Goal: Entertainment & Leisure: Consume media (video, audio)

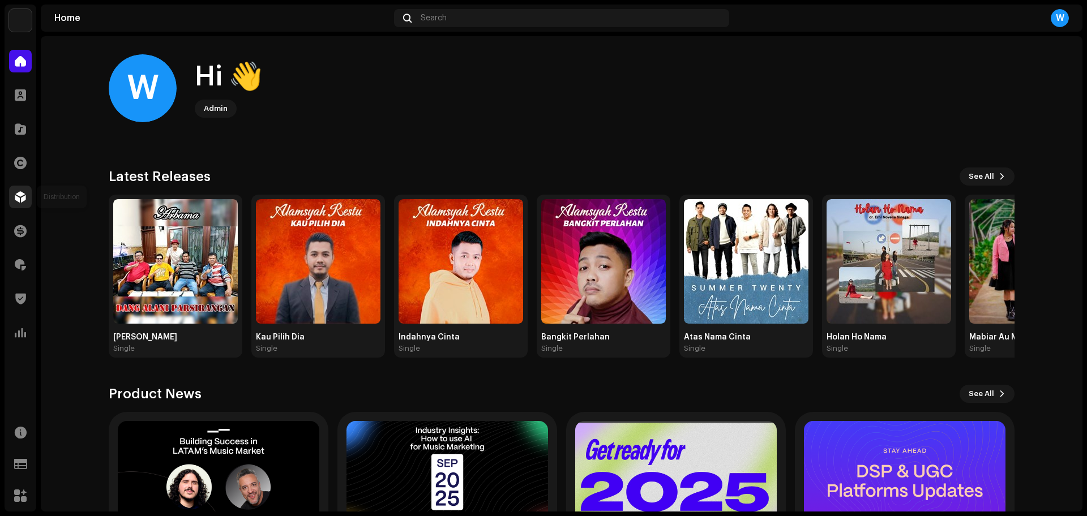
click at [24, 194] on span at bounding box center [20, 196] width 11 height 9
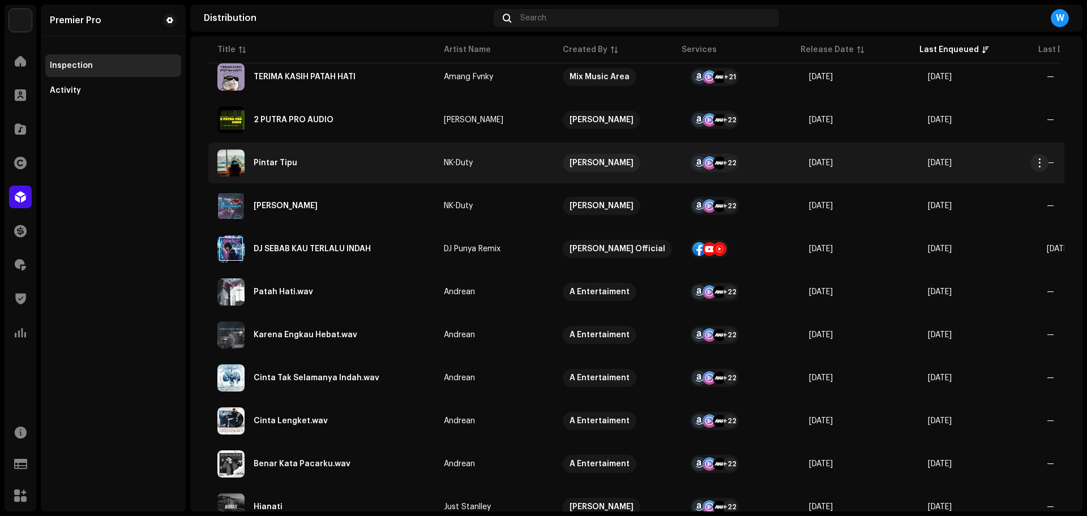
scroll to position [773, 0]
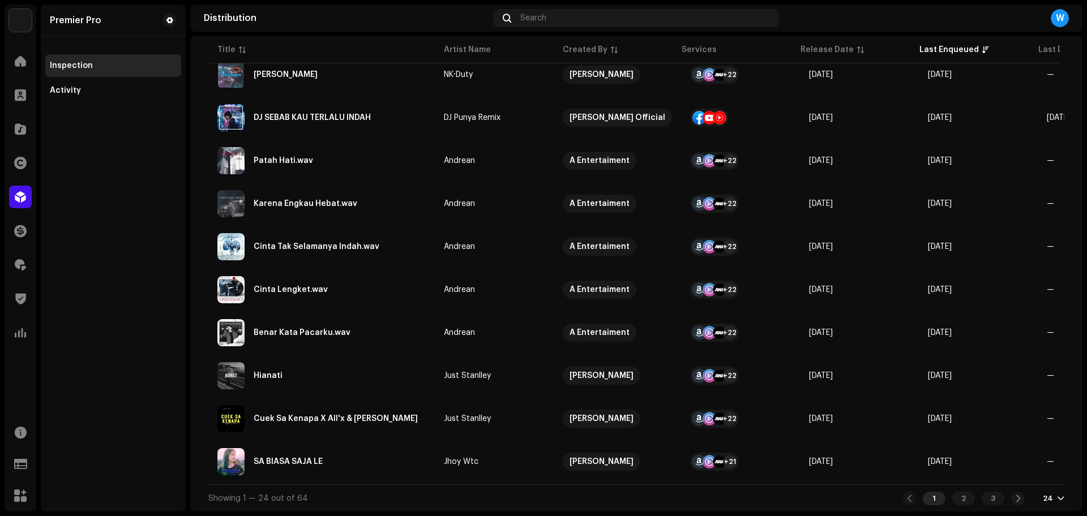
click at [1048, 500] on div "24" at bounding box center [1054, 498] width 22 height 9
click at [1041, 478] on div "72" at bounding box center [1029, 477] width 46 height 23
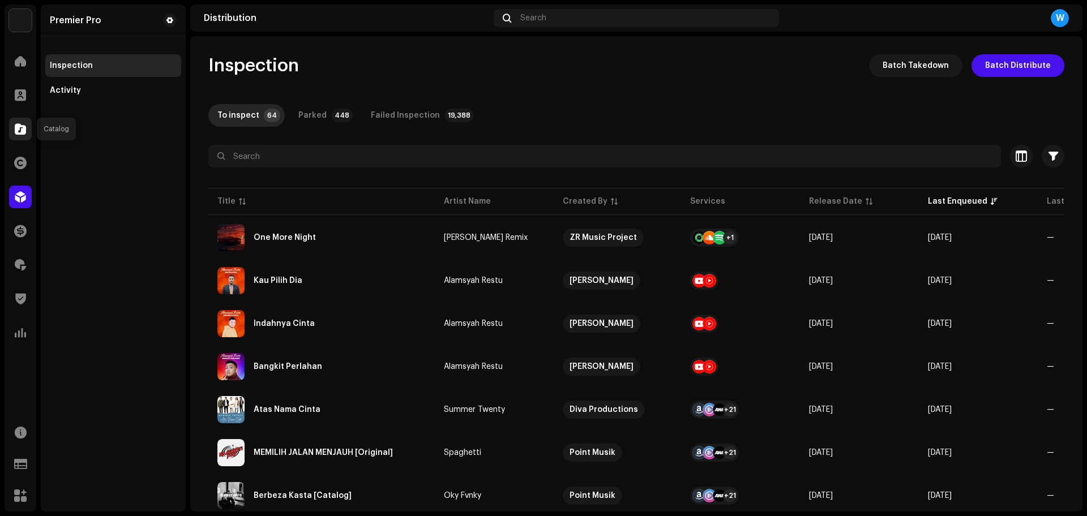
click at [20, 136] on div at bounding box center [20, 129] width 23 height 23
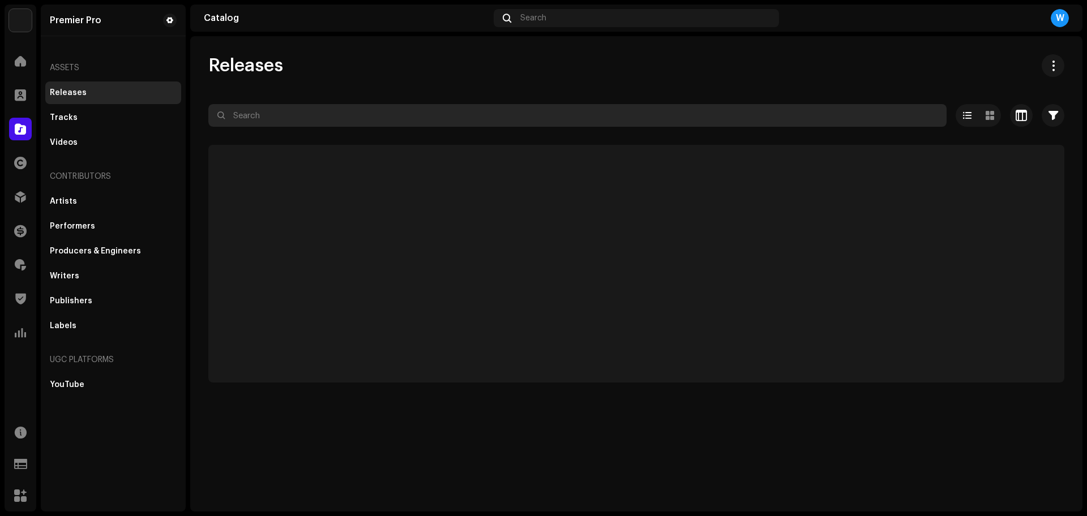
click at [270, 115] on input "text" at bounding box center [577, 115] width 738 height 23
paste input "QZZ662326551"
type input "QZZ662326551"
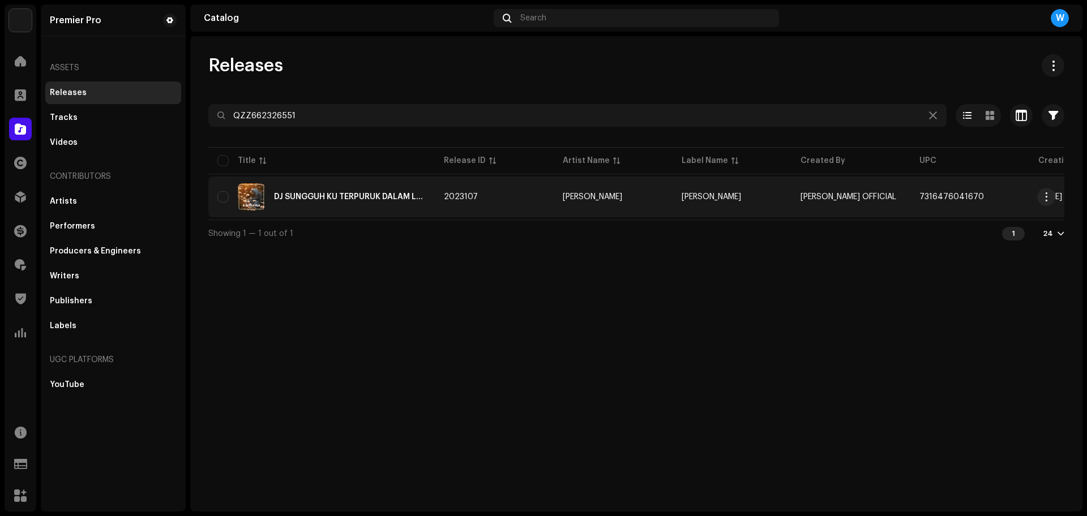
click at [297, 196] on div "DJ SUNGGUH KU TERPURUK DALAM LAMUNAN FULL BASS" at bounding box center [350, 197] width 152 height 8
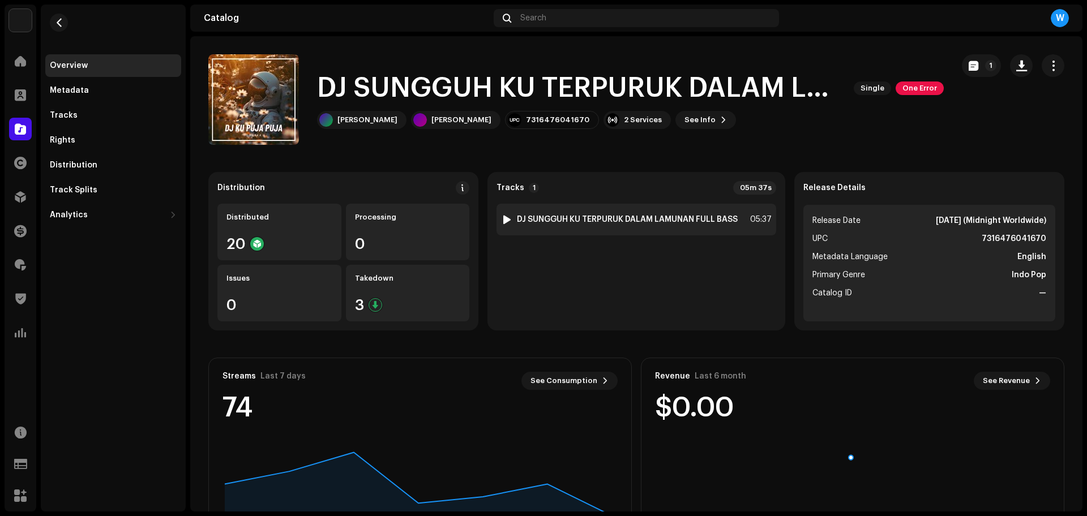
click at [503, 218] on div at bounding box center [507, 219] width 8 height 9
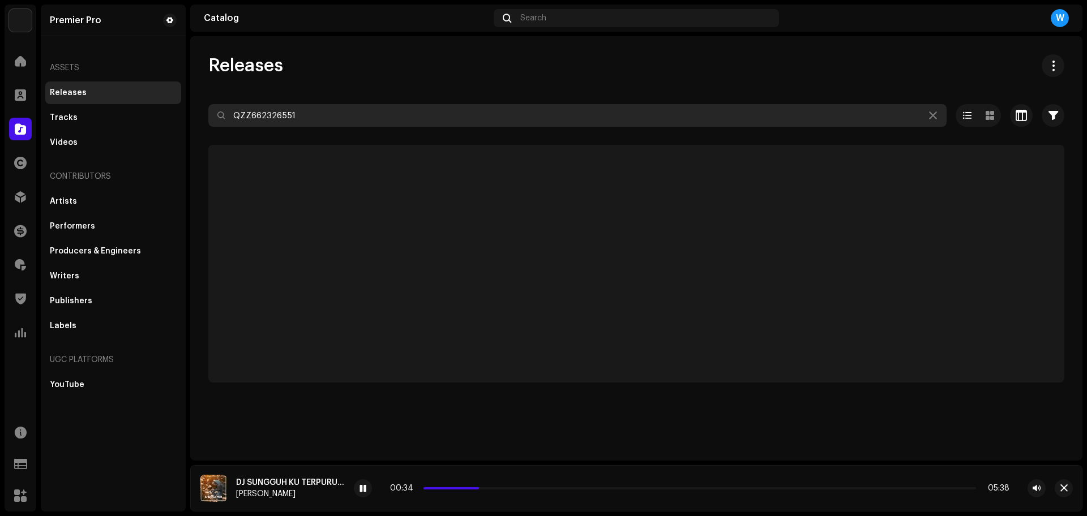
click at [334, 115] on input "QZZ662326551" at bounding box center [577, 115] width 738 height 23
paste input "463"
type input "QZZ662326463"
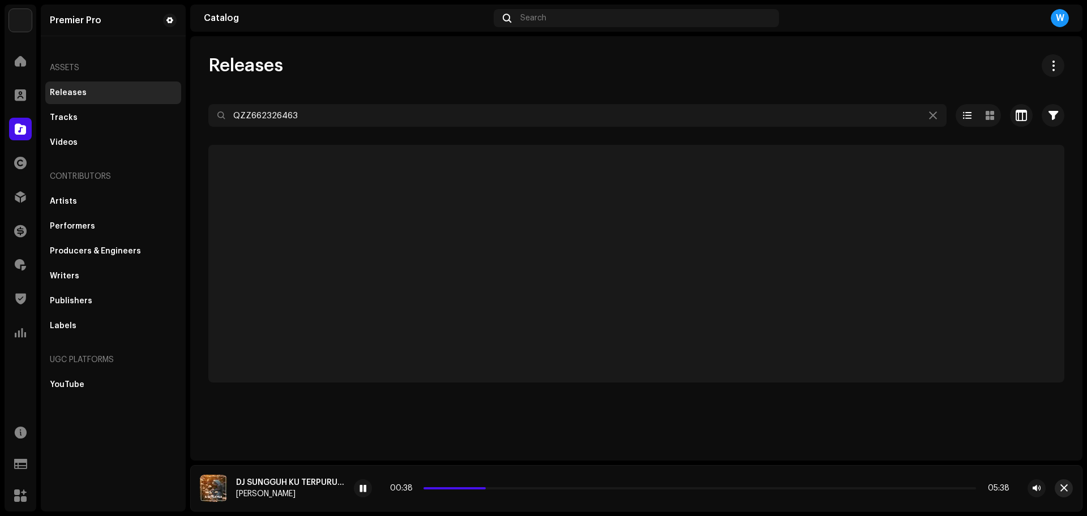
click at [1060, 487] on span "button" at bounding box center [1063, 488] width 7 height 9
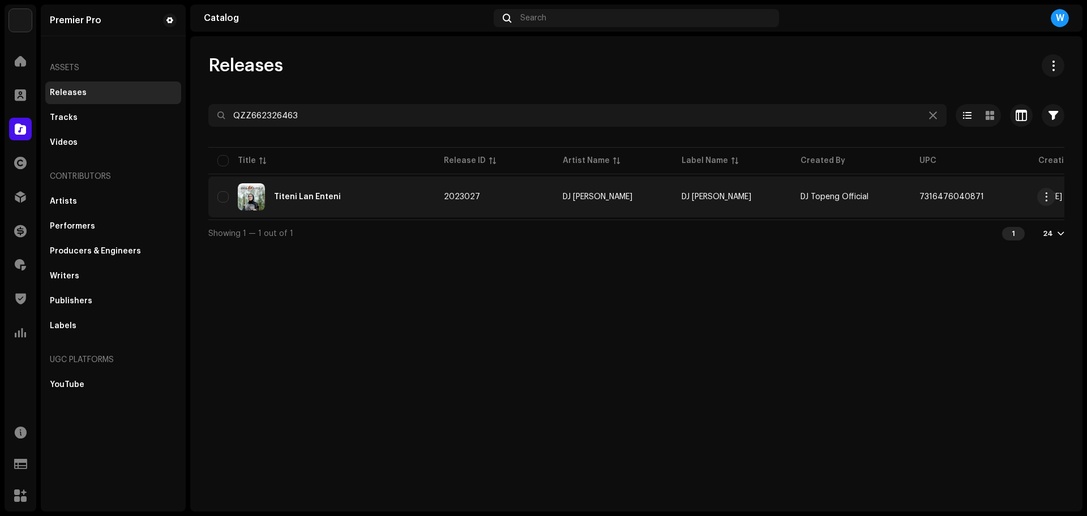
click at [371, 200] on div "Titeni Lan Enteni" at bounding box center [321, 196] width 208 height 27
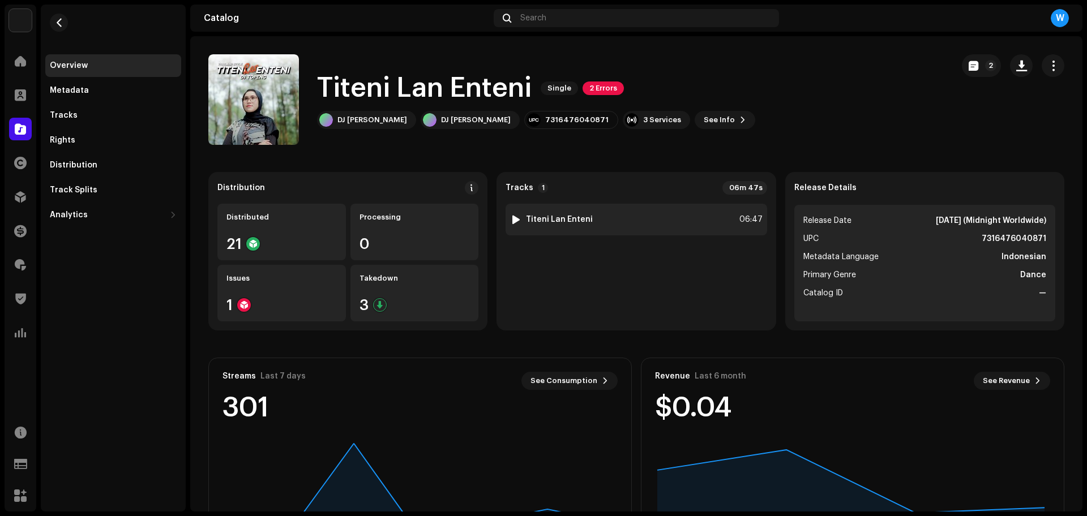
click at [512, 218] on div at bounding box center [516, 219] width 8 height 9
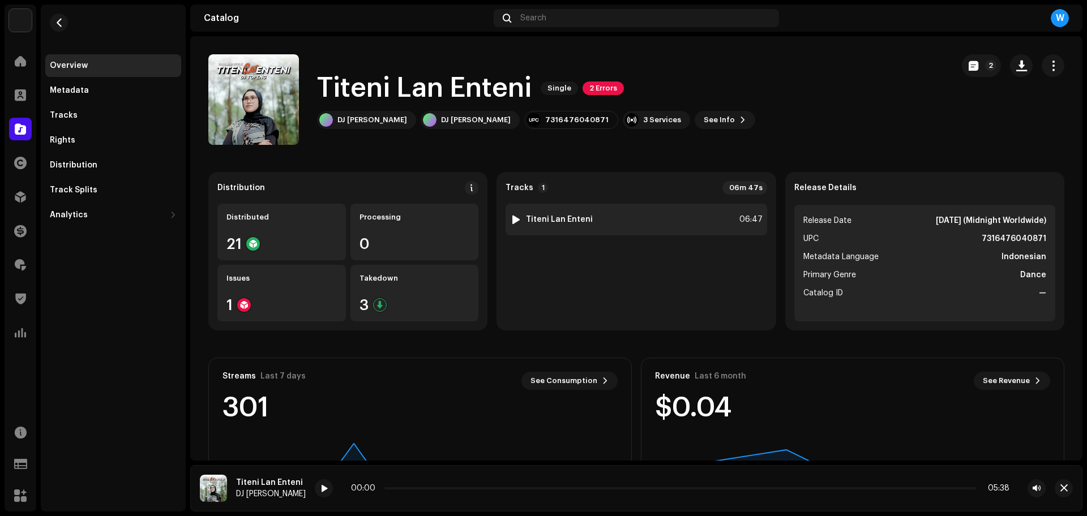
click at [535, 215] on strong "Titeni Lan Enteni" at bounding box center [559, 219] width 67 height 9
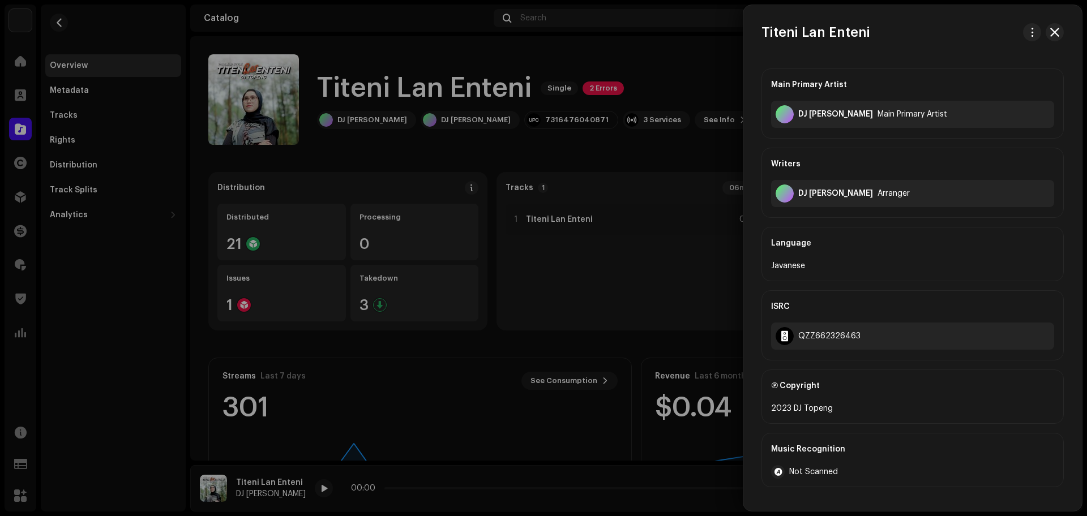
click at [559, 266] on div at bounding box center [543, 258] width 1087 height 516
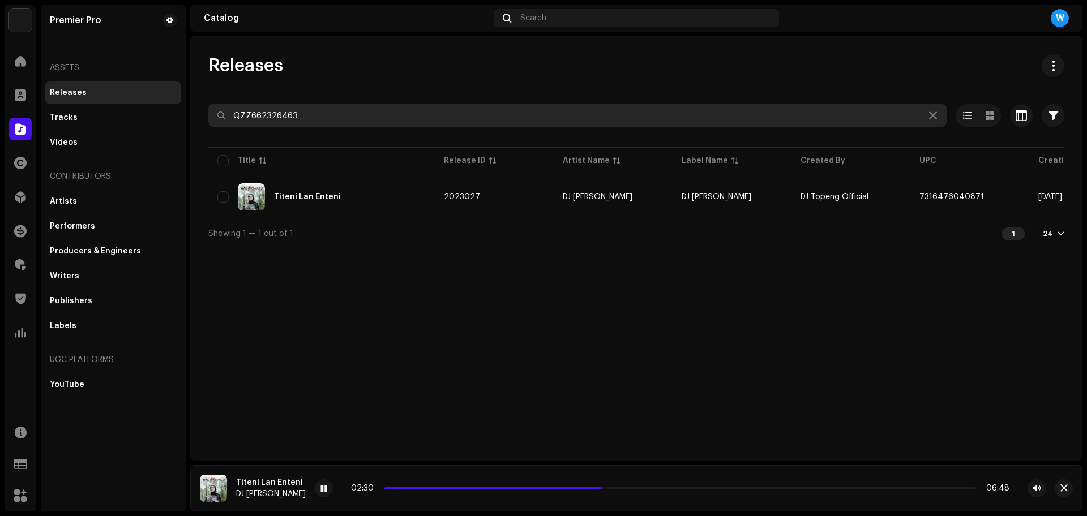
click at [302, 111] on input "QZZ662326463" at bounding box center [577, 115] width 738 height 23
paste input "567"
type input "QZZ662326567"
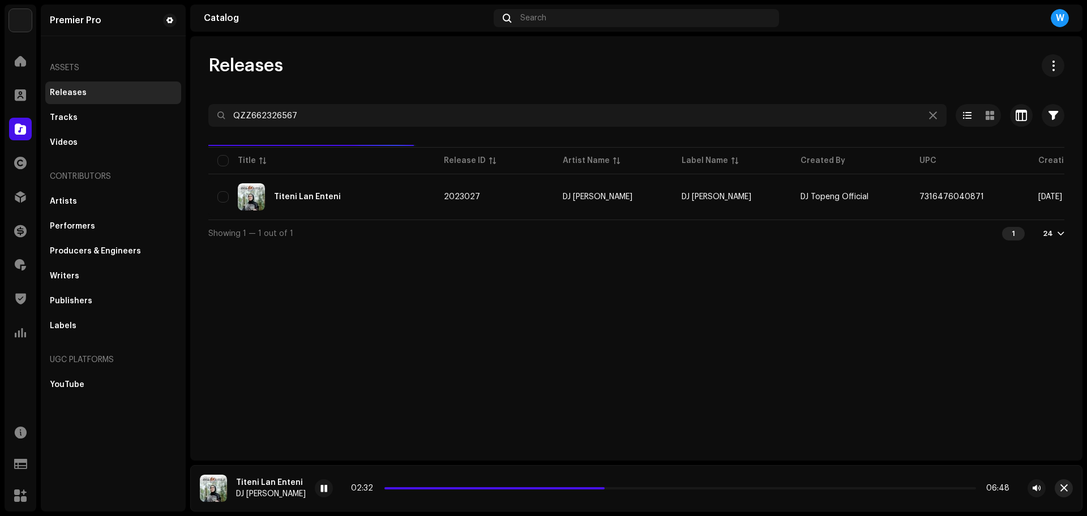
click at [1060, 487] on span "button" at bounding box center [1063, 488] width 7 height 9
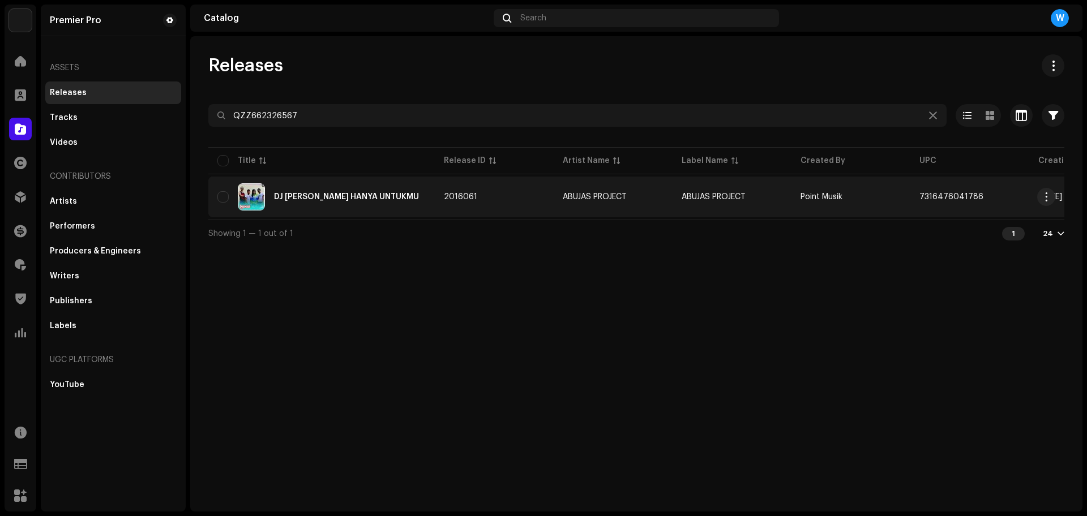
click at [314, 204] on div "DJ [PERSON_NAME] HANYA UNTUKMU" at bounding box center [321, 196] width 208 height 27
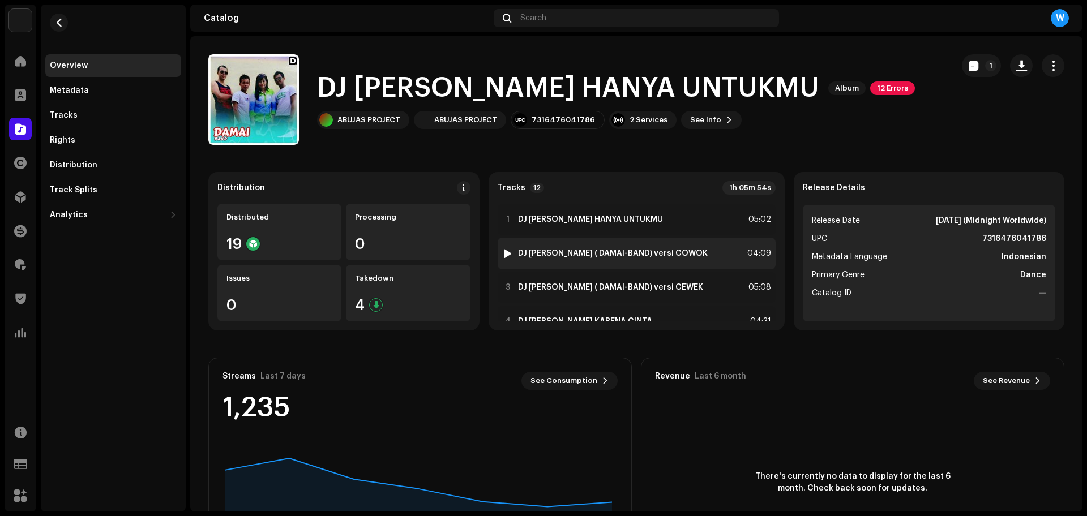
click at [511, 252] on div at bounding box center [507, 253] width 8 height 9
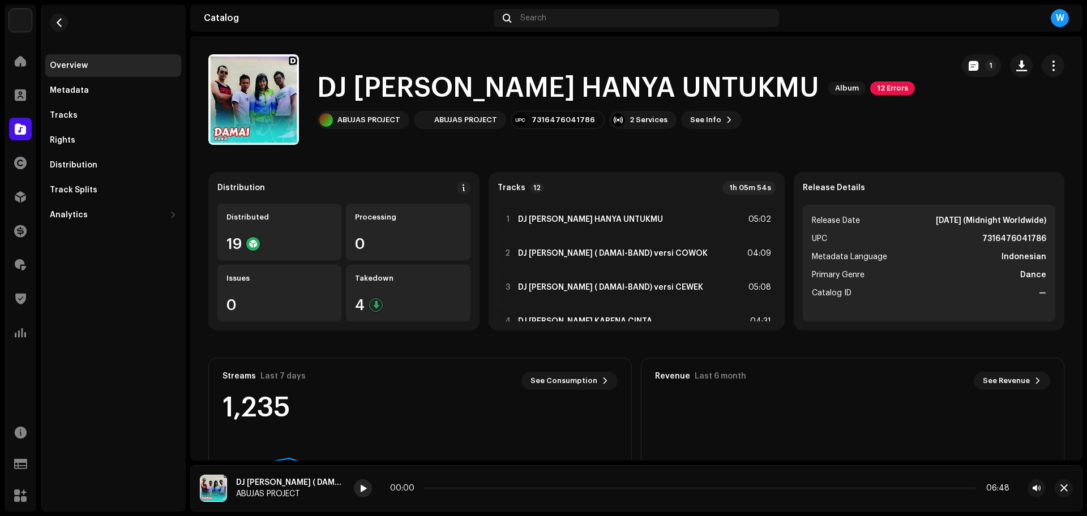
click at [365, 491] on span at bounding box center [362, 489] width 7 height 9
click at [362, 483] on div at bounding box center [363, 488] width 18 height 18
click at [453, 489] on p-slider at bounding box center [699, 488] width 552 height 2
click at [464, 487] on p-slider at bounding box center [699, 488] width 552 height 2
click at [477, 487] on p-slider at bounding box center [699, 488] width 552 height 2
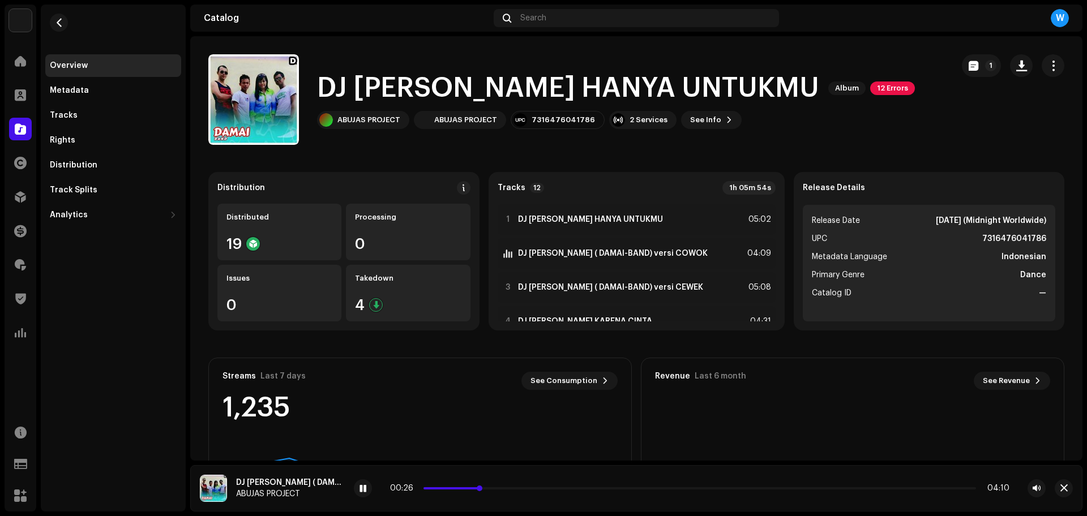
click at [494, 487] on p-slider at bounding box center [699, 488] width 552 height 2
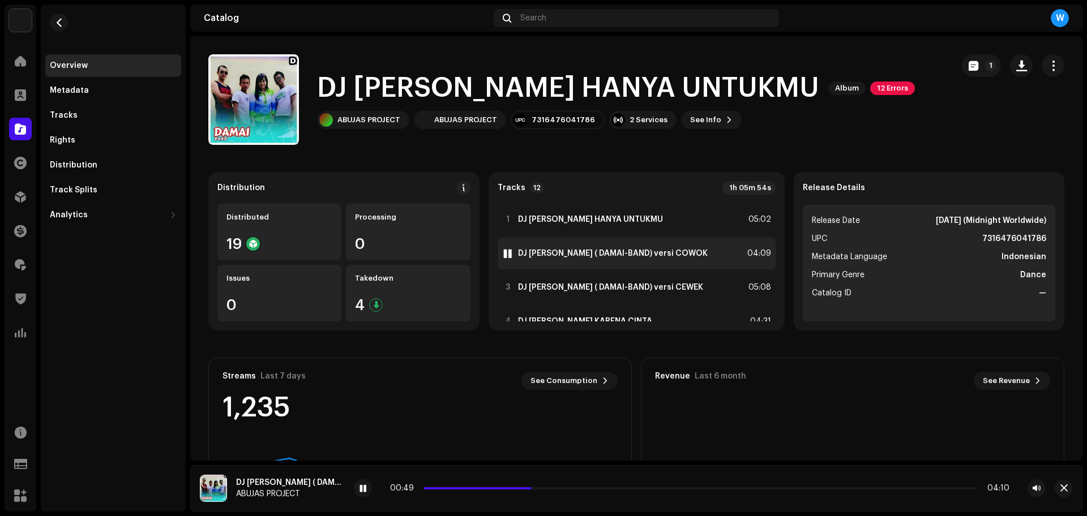
click at [629, 254] on strong "DJ [PERSON_NAME] ( DAMAI-BAND) versi COWOK" at bounding box center [613, 253] width 190 height 9
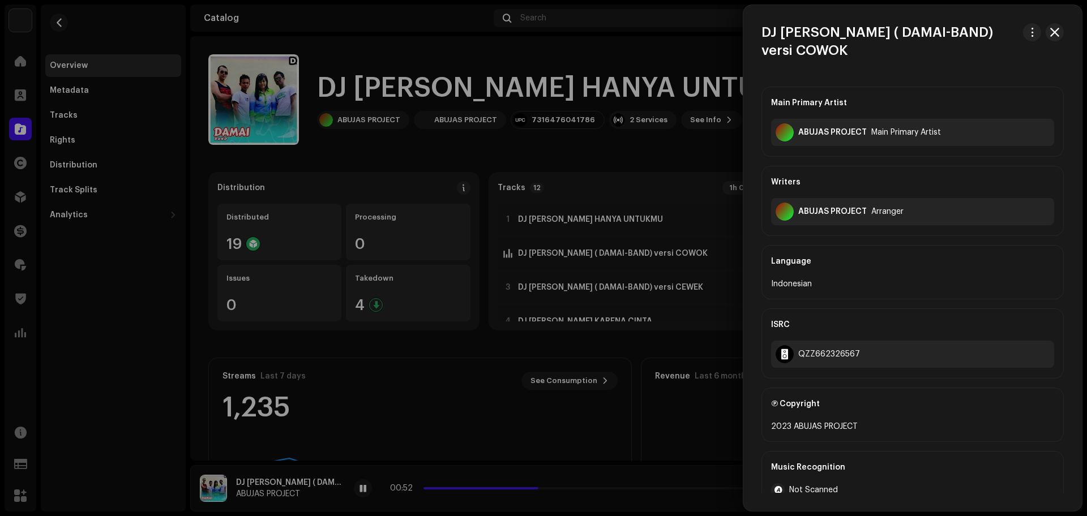
click at [115, 299] on div at bounding box center [543, 258] width 1087 height 516
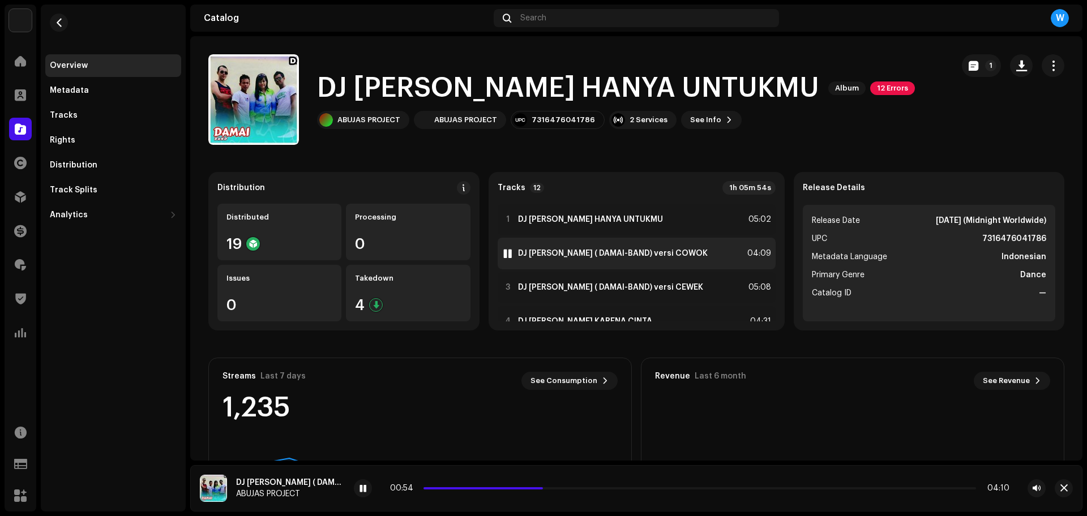
click at [590, 256] on strong "DJ [PERSON_NAME] ( DAMAI-BAND) versi COWOK" at bounding box center [613, 253] width 190 height 9
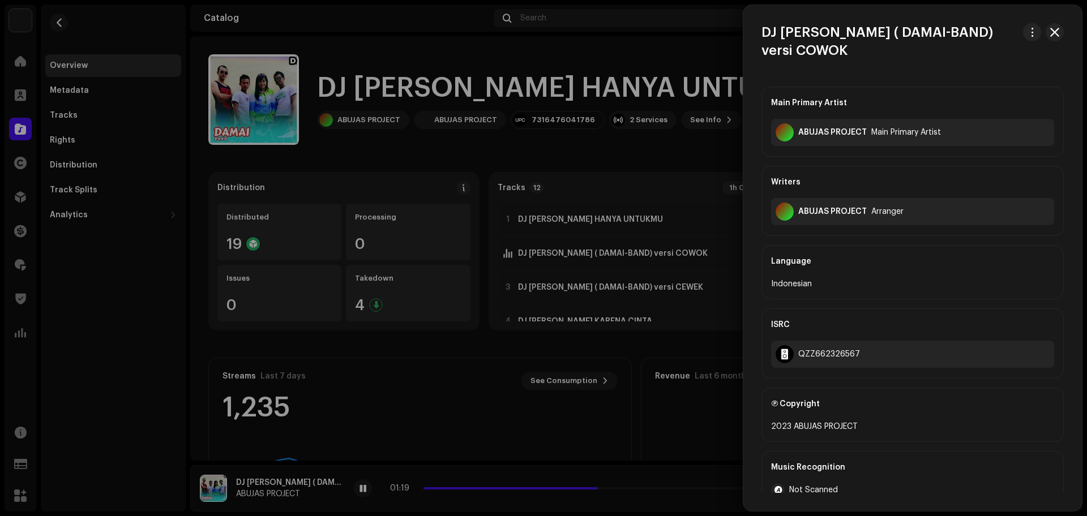
click at [608, 151] on div at bounding box center [543, 258] width 1087 height 516
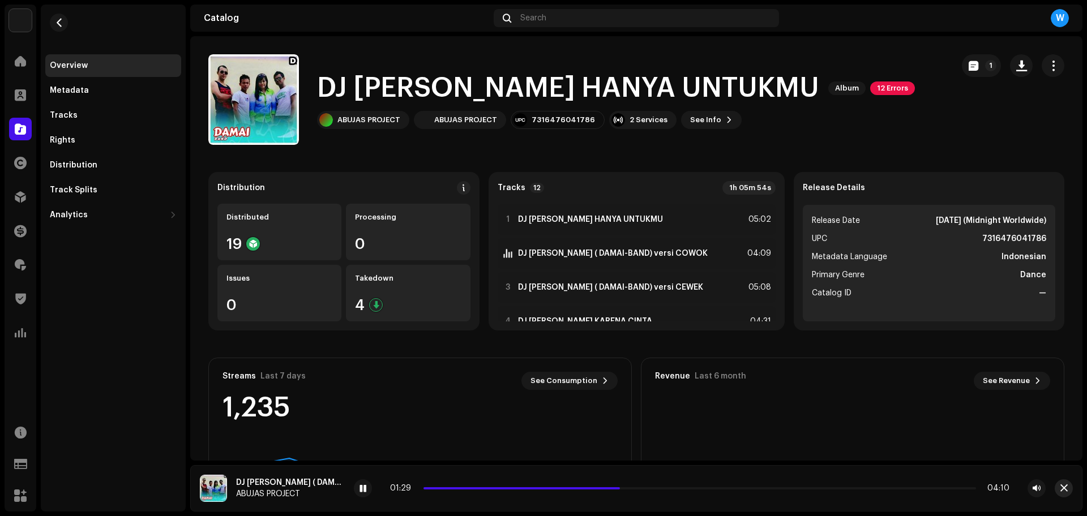
click at [1061, 492] on span "button" at bounding box center [1063, 488] width 7 height 9
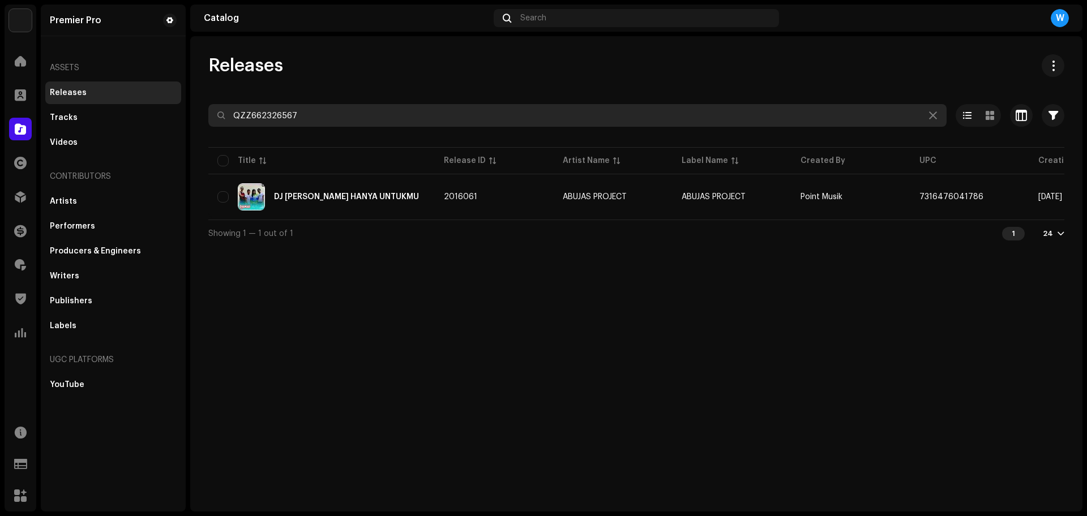
click at [323, 113] on input "QZZ662326567" at bounding box center [577, 115] width 738 height 23
paste input "923"
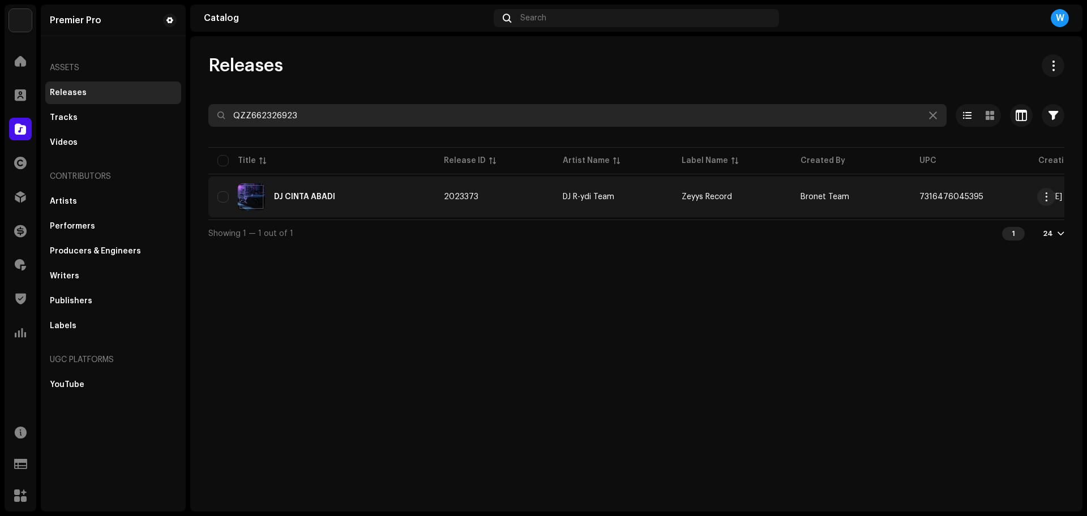
type input "QZZ662326923"
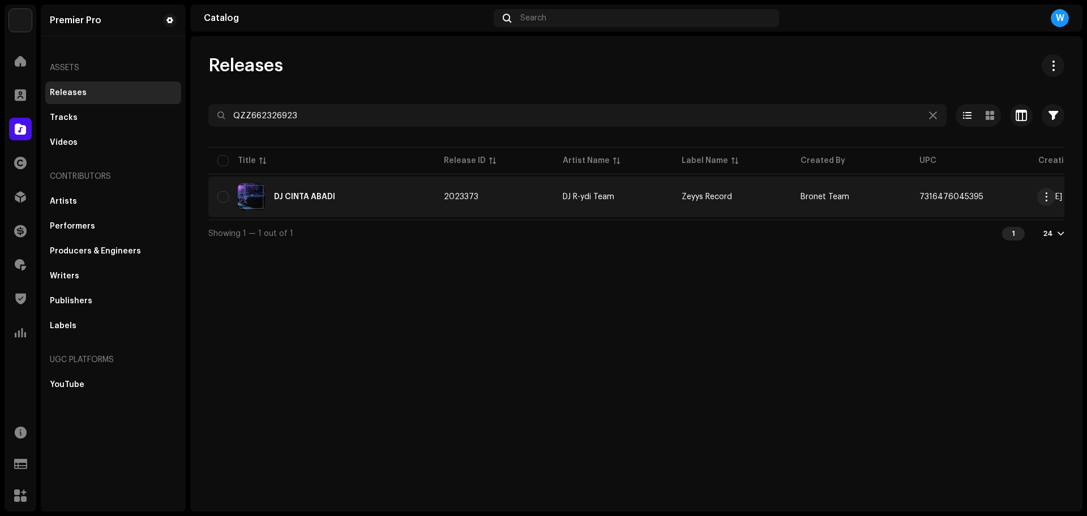
click at [373, 190] on div "DJ CINTA ABADI" at bounding box center [321, 196] width 208 height 27
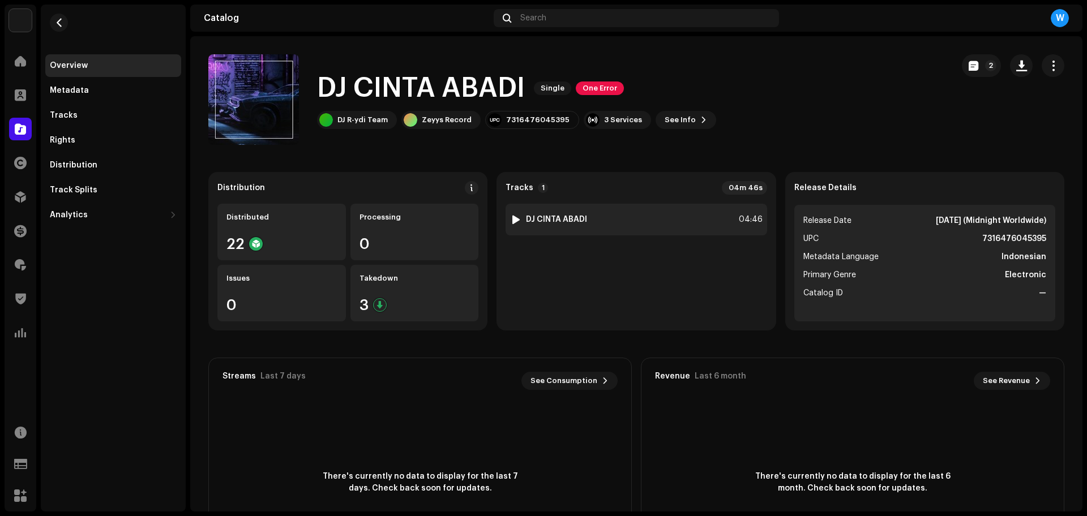
click at [509, 213] on div "1 DJ CINTA ABADI 04:46" at bounding box center [635, 220] width 261 height 32
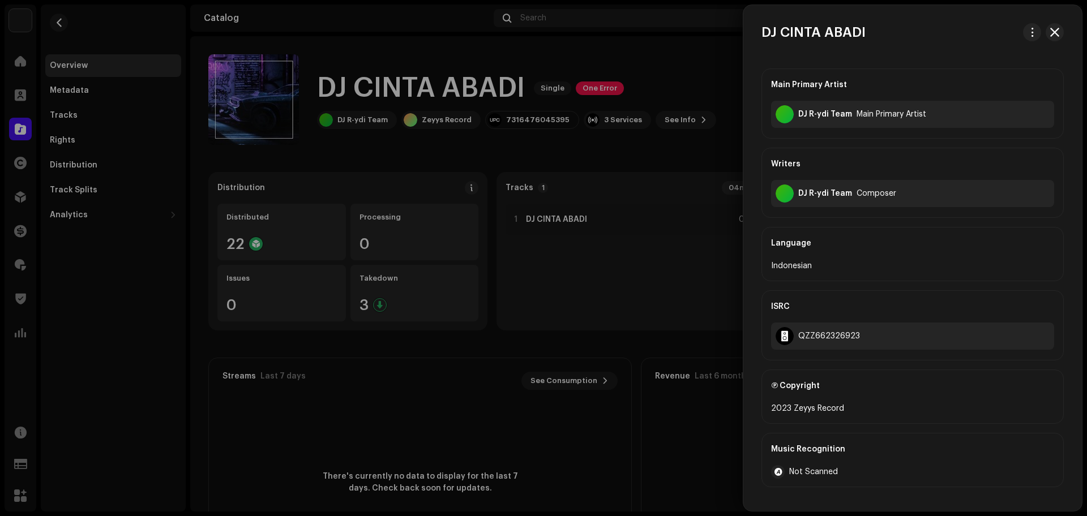
click at [625, 277] on div at bounding box center [543, 258] width 1087 height 516
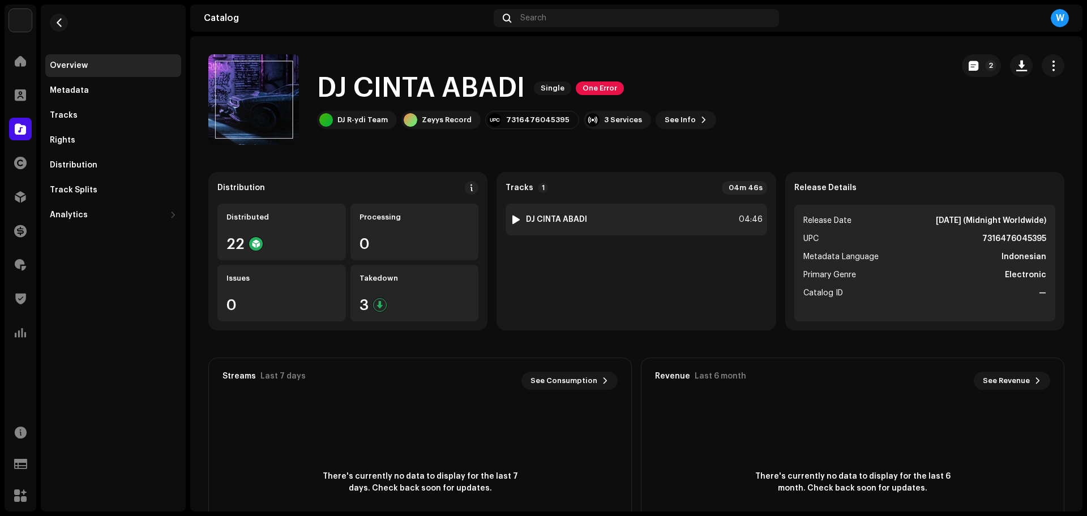
click at [512, 221] on div at bounding box center [516, 219] width 8 height 9
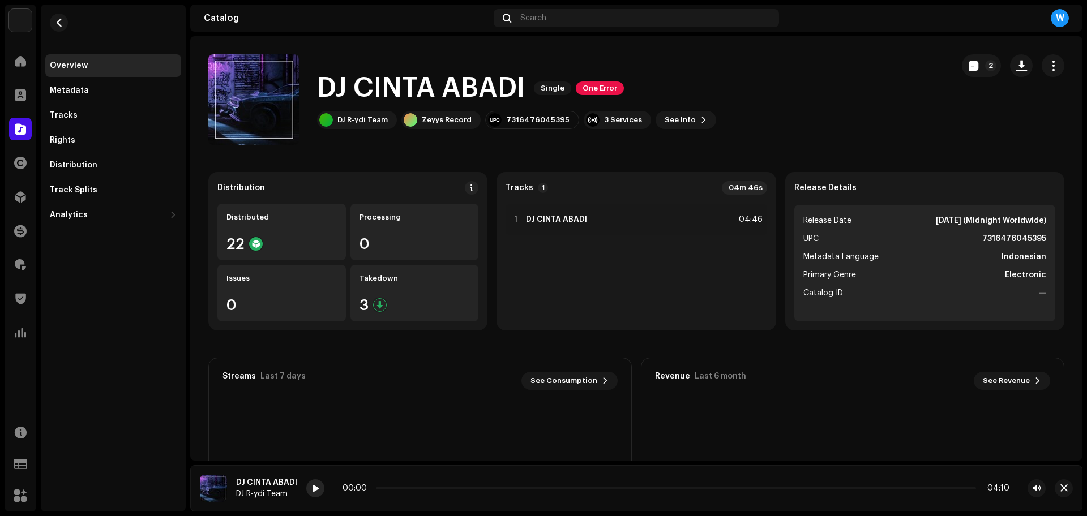
click at [312, 487] on span at bounding box center [315, 489] width 7 height 9
click at [314, 489] on span at bounding box center [315, 489] width 7 height 9
click at [402, 488] on p-slider at bounding box center [676, 488] width 600 height 2
click at [413, 487] on p-slider at bounding box center [676, 488] width 600 height 2
click at [1066, 488] on span "button" at bounding box center [1063, 488] width 7 height 9
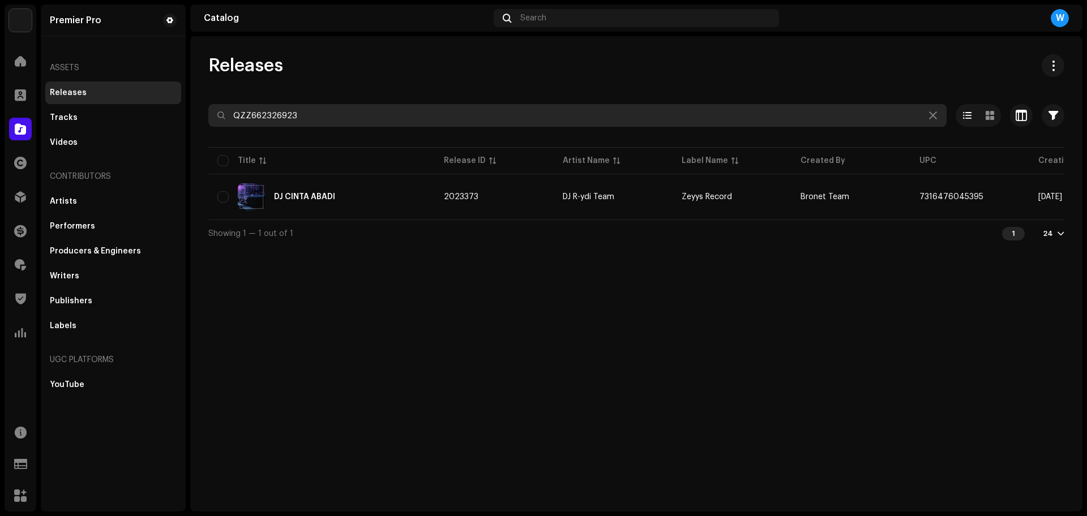
click at [269, 107] on input "QZZ662326923" at bounding box center [577, 115] width 738 height 23
paste input "566"
paste input "7835"
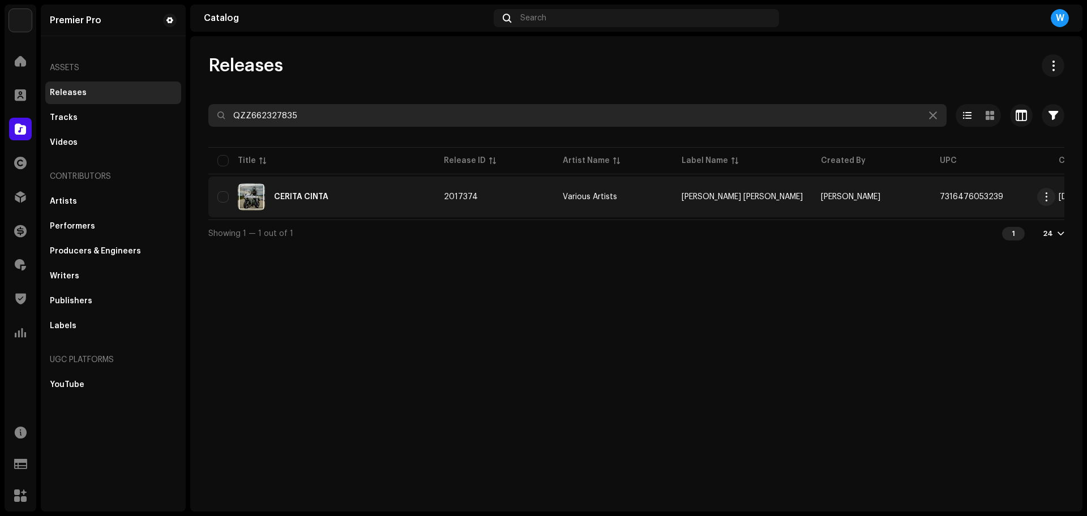
type input "QZZ662327835"
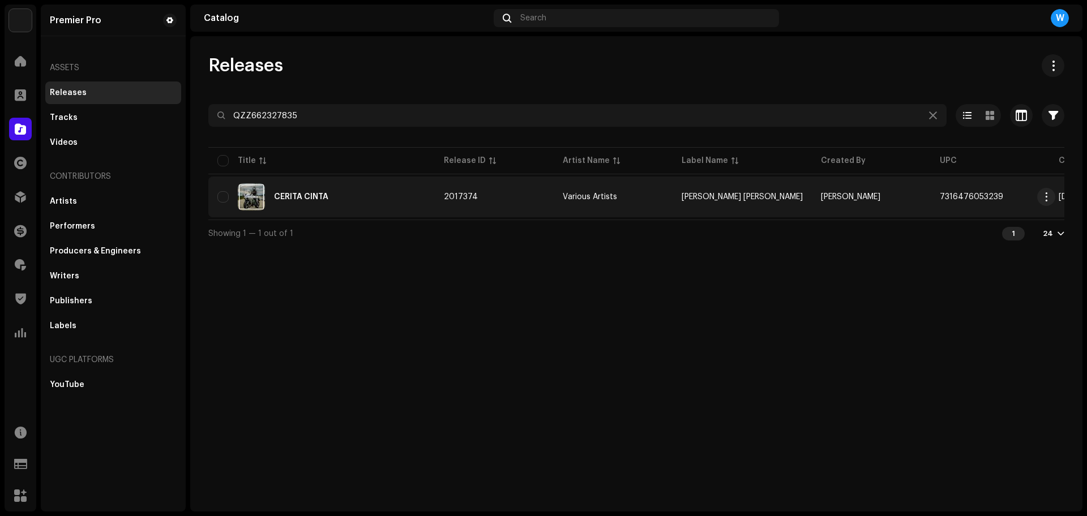
click at [363, 182] on td "CERITA CINTA" at bounding box center [321, 197] width 226 height 41
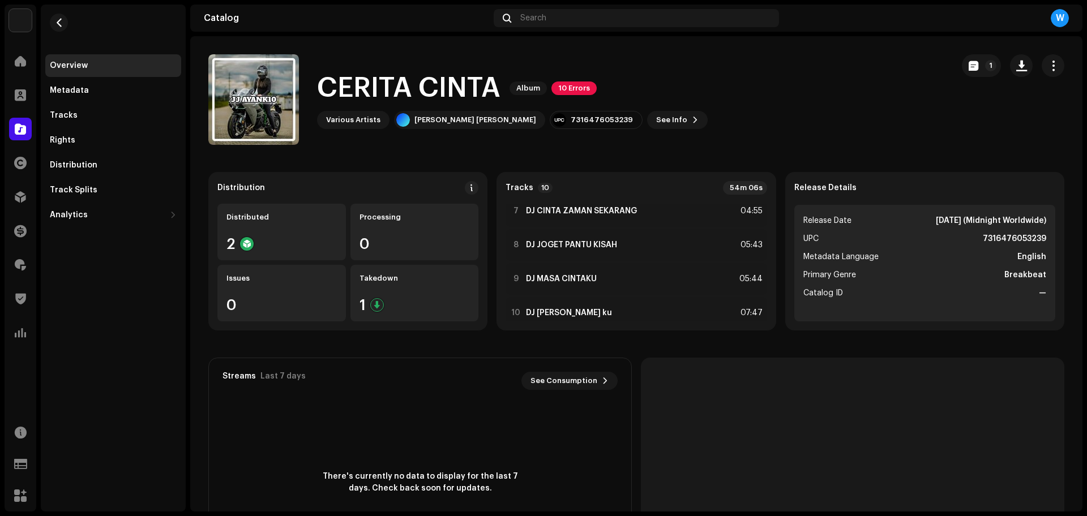
scroll to position [229, 0]
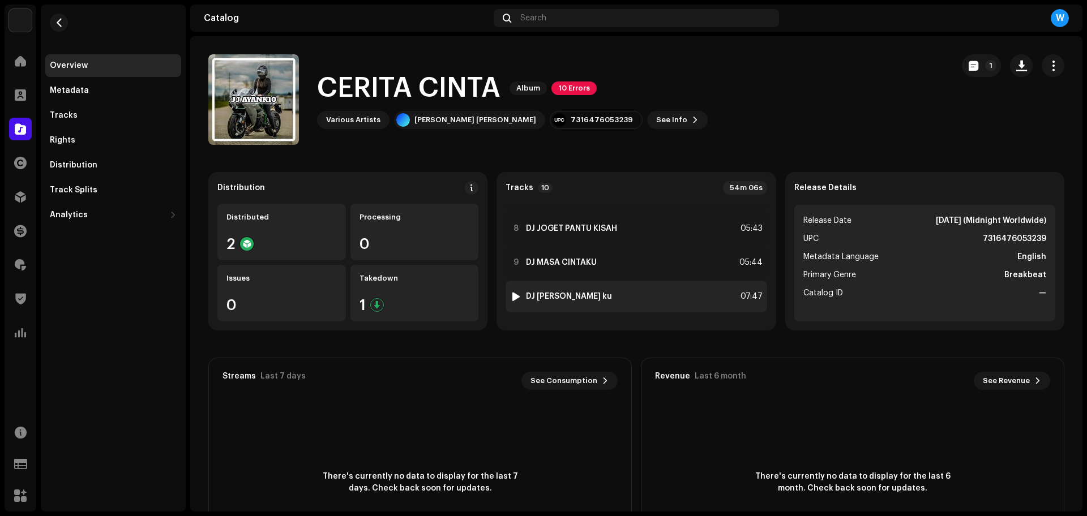
click at [508, 297] on img at bounding box center [515, 296] width 15 height 15
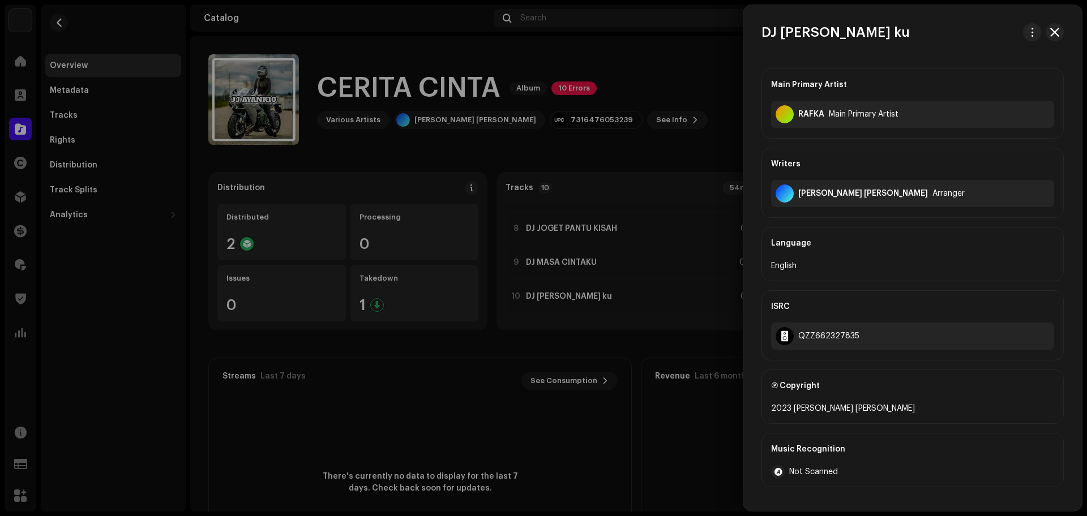
click at [534, 303] on div at bounding box center [543, 258] width 1087 height 516
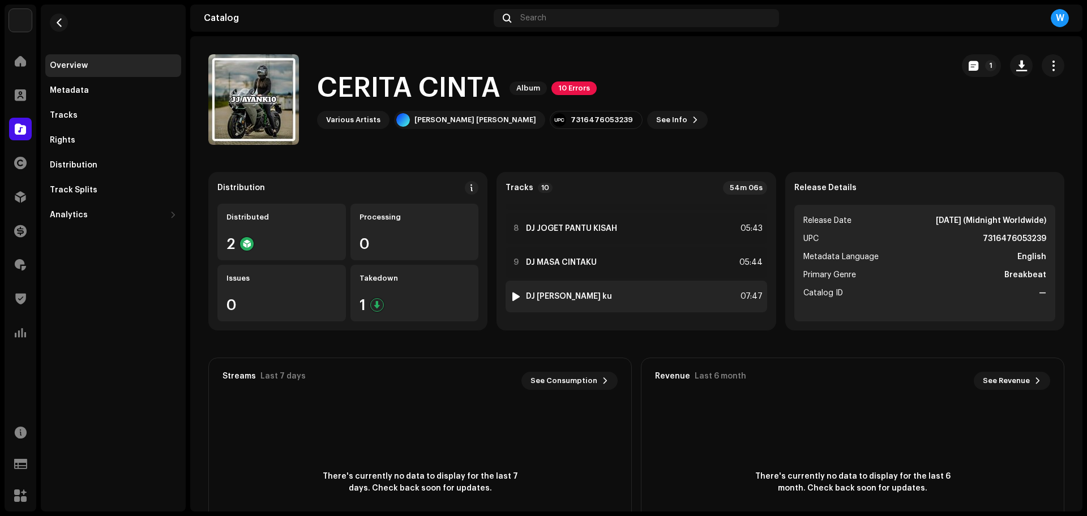
click at [514, 294] on div at bounding box center [516, 296] width 8 height 9
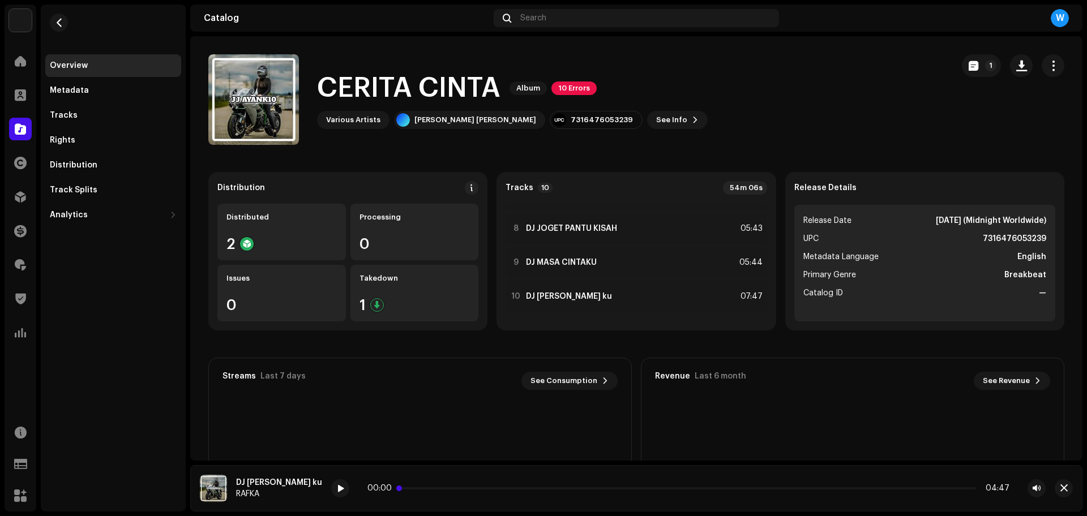
click at [428, 487] on p-slider at bounding box center [688, 488] width 575 height 2
click at [331, 490] on div at bounding box center [340, 488] width 18 height 18
click at [1067, 489] on span "button" at bounding box center [1063, 488] width 7 height 9
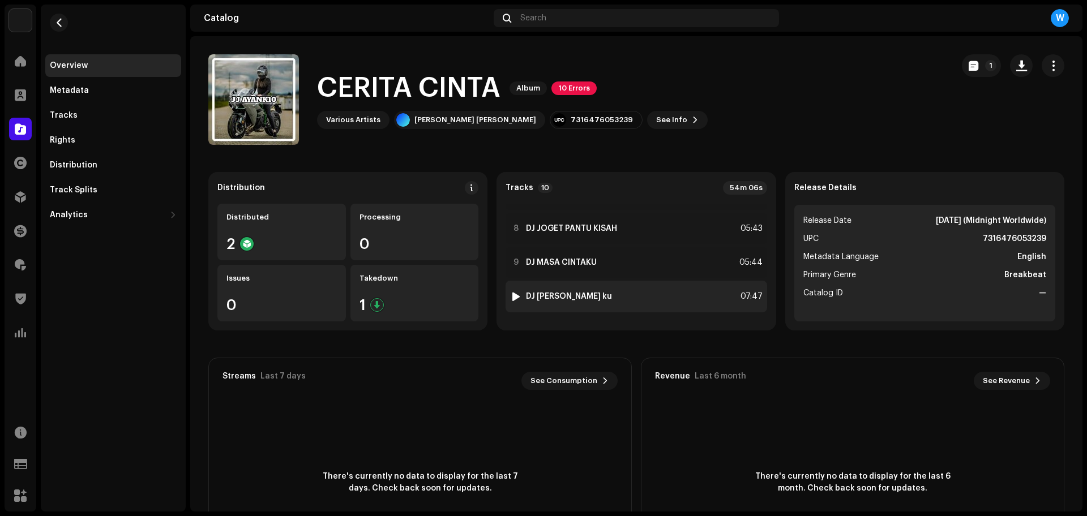
click at [560, 294] on strong "DJ [PERSON_NAME] ku" at bounding box center [569, 296] width 86 height 9
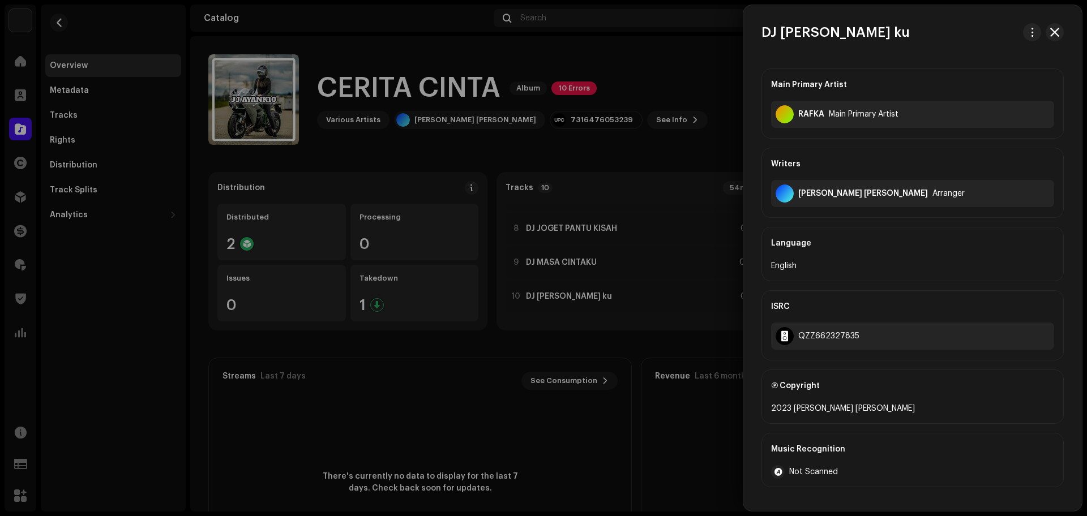
click at [545, 297] on div at bounding box center [543, 258] width 1087 height 516
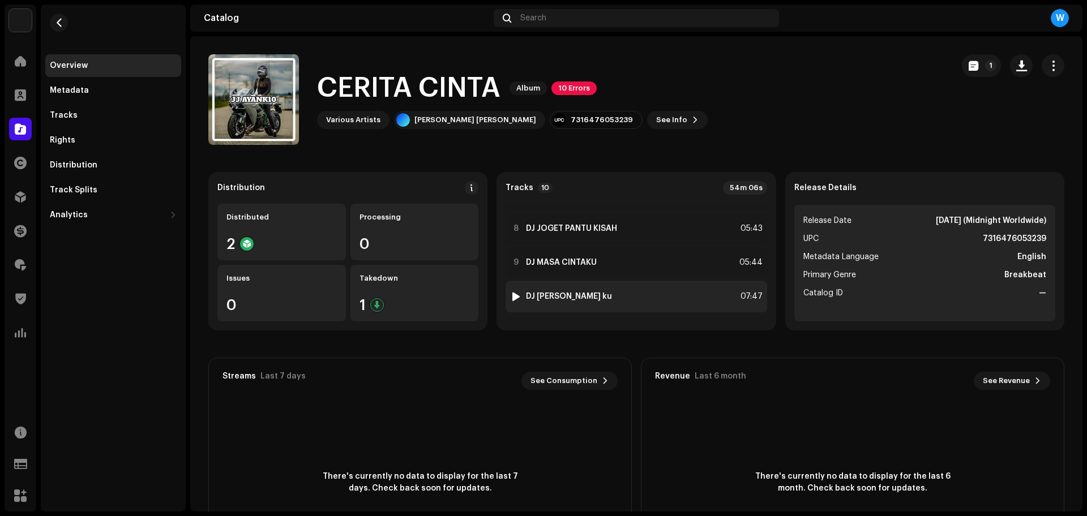
click at [512, 297] on div at bounding box center [516, 296] width 8 height 9
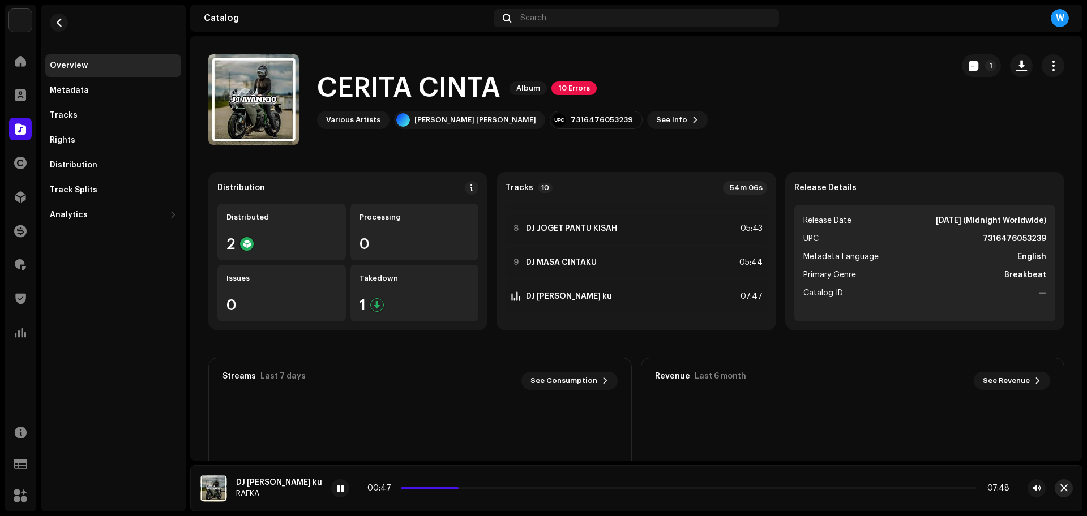
click at [1062, 488] on span "button" at bounding box center [1063, 488] width 7 height 9
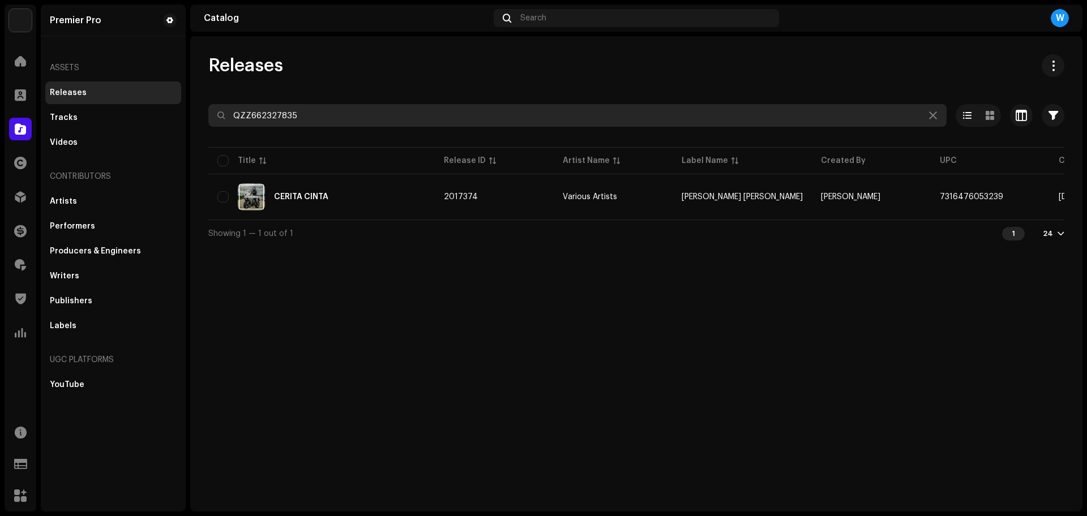
click at [272, 111] on input "QZZ662327835" at bounding box center [577, 115] width 738 height 23
paste input "8464"
type input "QZZ662328464"
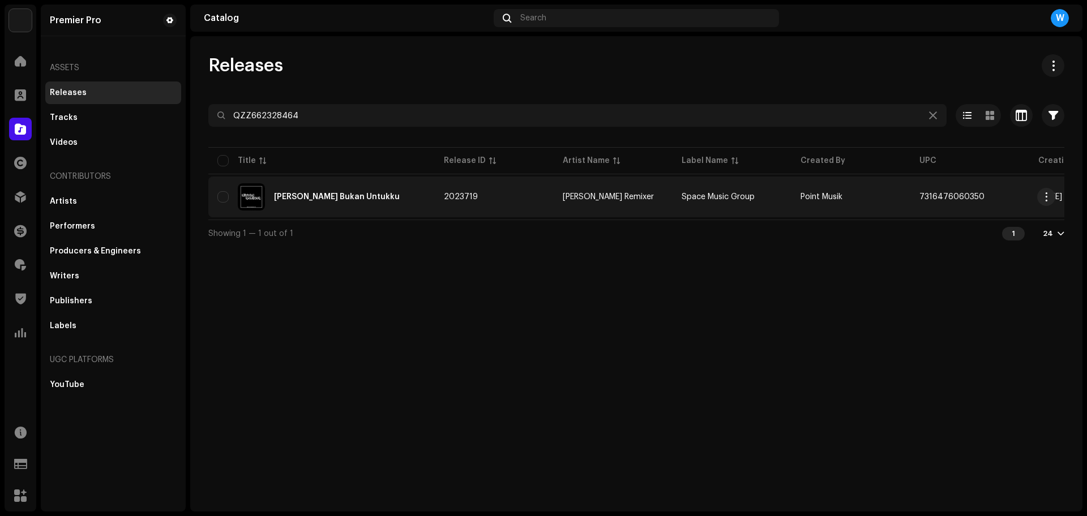
click at [346, 195] on div "[PERSON_NAME] Bukan Untukku" at bounding box center [337, 197] width 126 height 8
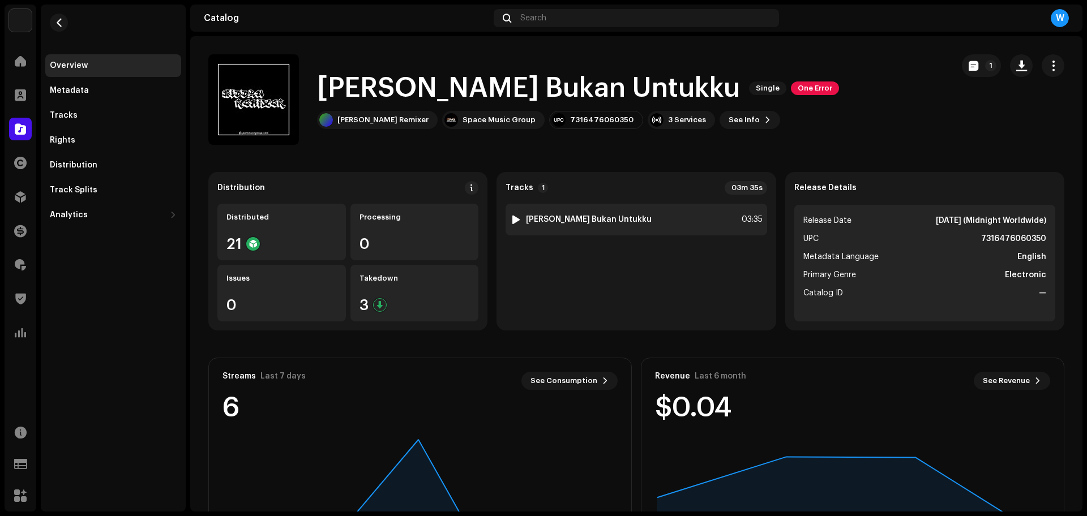
click at [512, 218] on div at bounding box center [516, 219] width 8 height 9
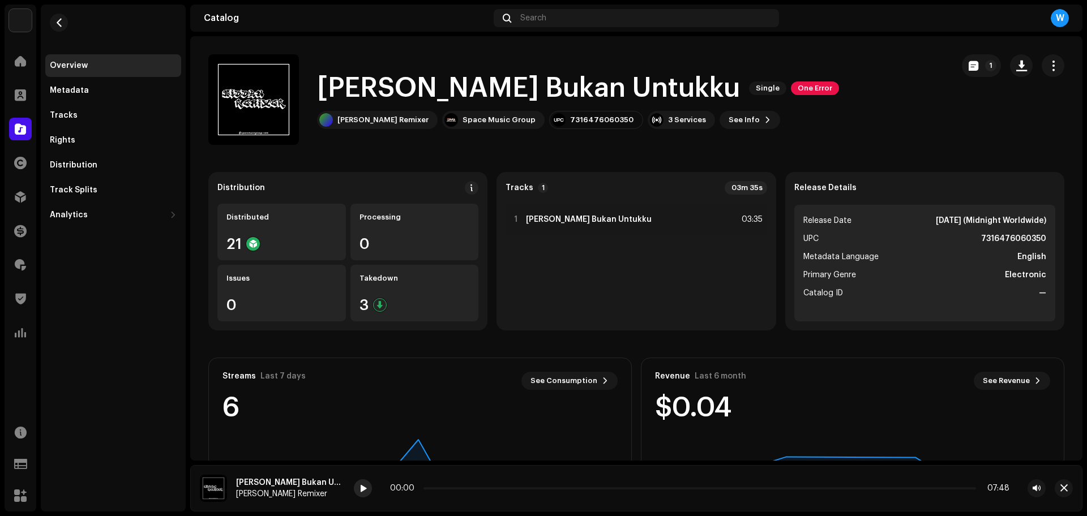
click at [359, 489] on span at bounding box center [362, 489] width 7 height 9
click at [1059, 483] on button "button" at bounding box center [1063, 488] width 18 height 18
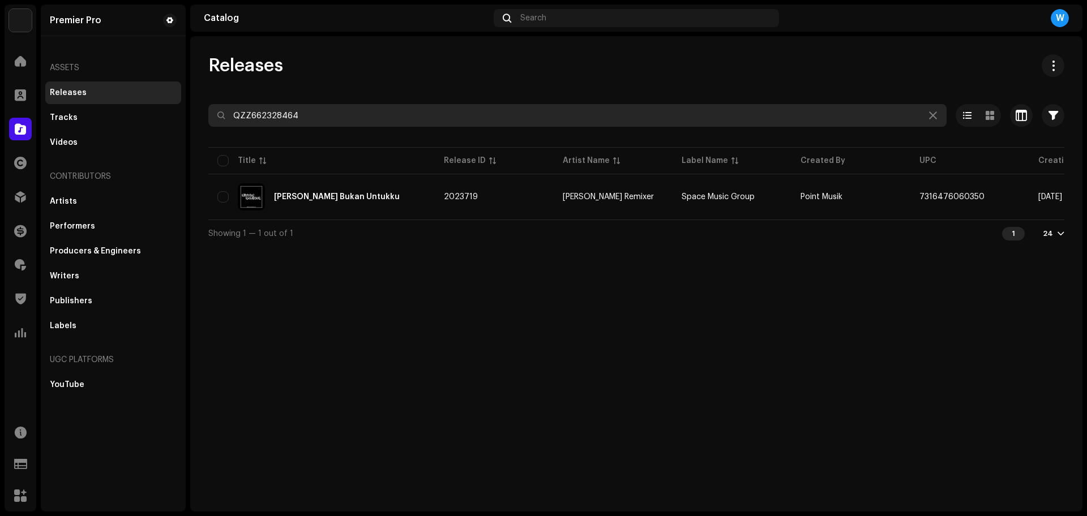
click at [259, 104] on input "QZZ662328464" at bounding box center [577, 115] width 738 height 23
paste input "682"
type input "QZZ662328682"
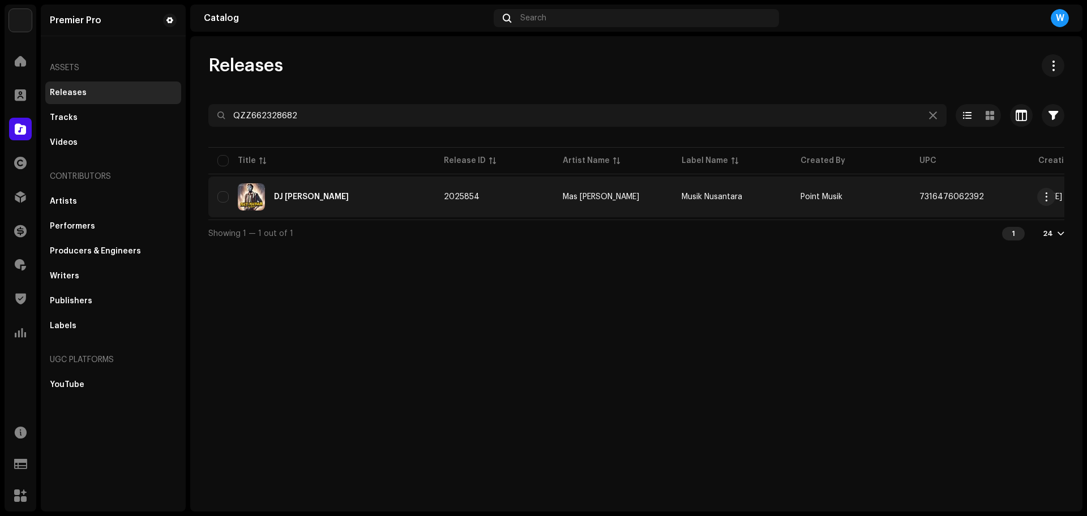
click at [465, 193] on span "2025854" at bounding box center [462, 197] width 36 height 8
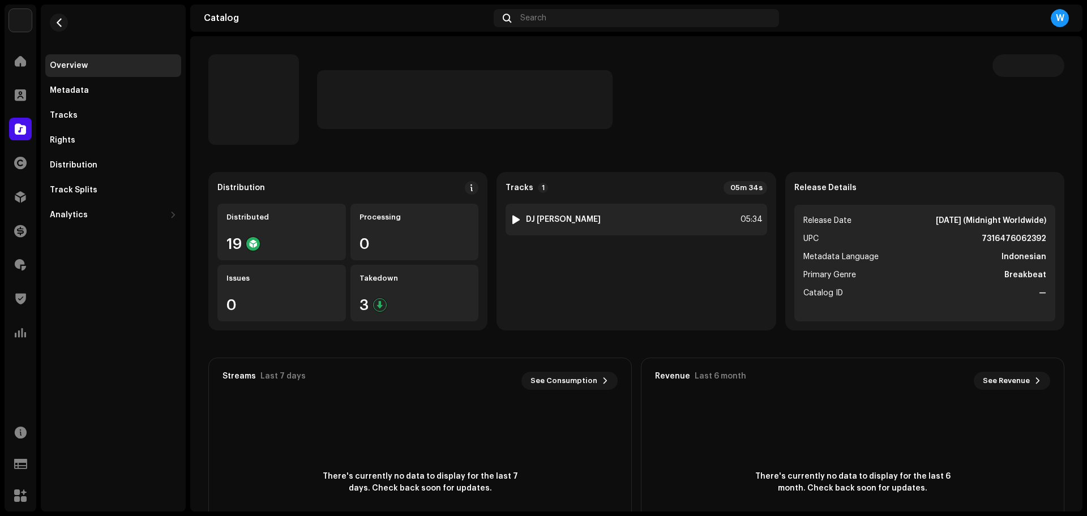
click at [515, 217] on div at bounding box center [516, 219] width 8 height 9
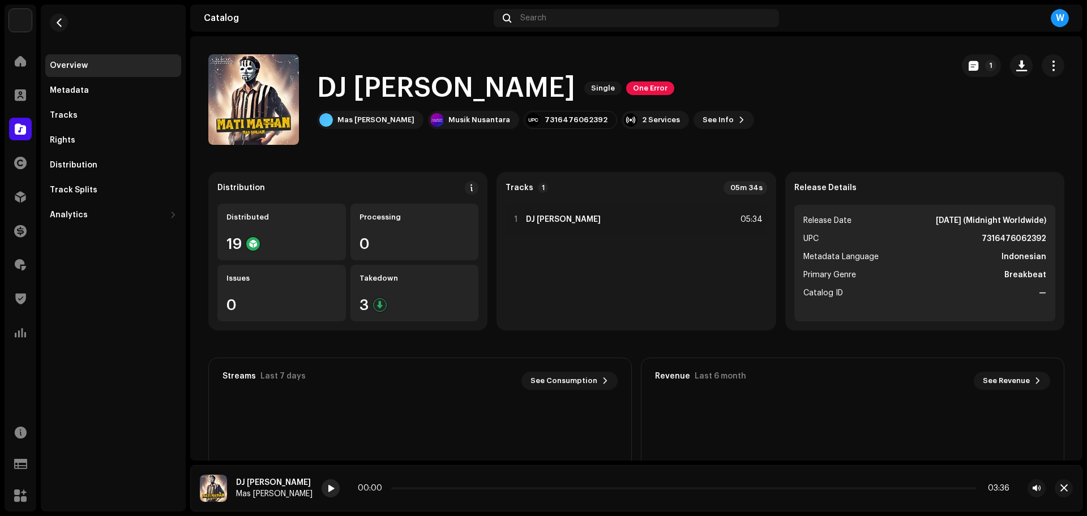
click at [327, 485] on span at bounding box center [330, 489] width 7 height 9
click at [327, 489] on span at bounding box center [330, 489] width 7 height 9
click at [1064, 485] on span "button" at bounding box center [1063, 488] width 7 height 9
